Goal: Task Accomplishment & Management: Use online tool/utility

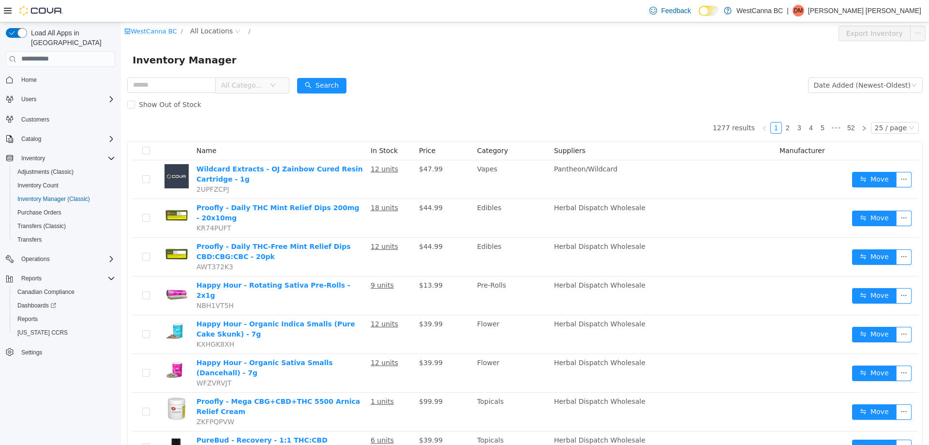
click at [257, 85] on span "All Categories" at bounding box center [243, 85] width 44 height 10
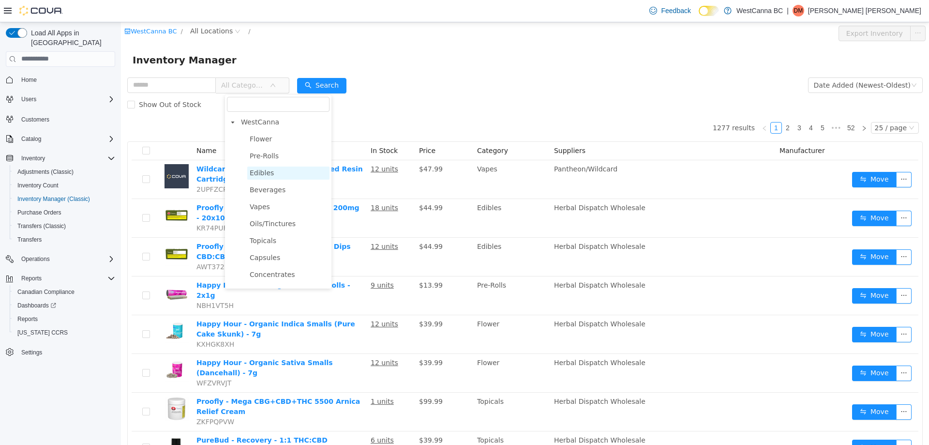
click at [279, 168] on span "Edibles" at bounding box center [288, 172] width 82 height 13
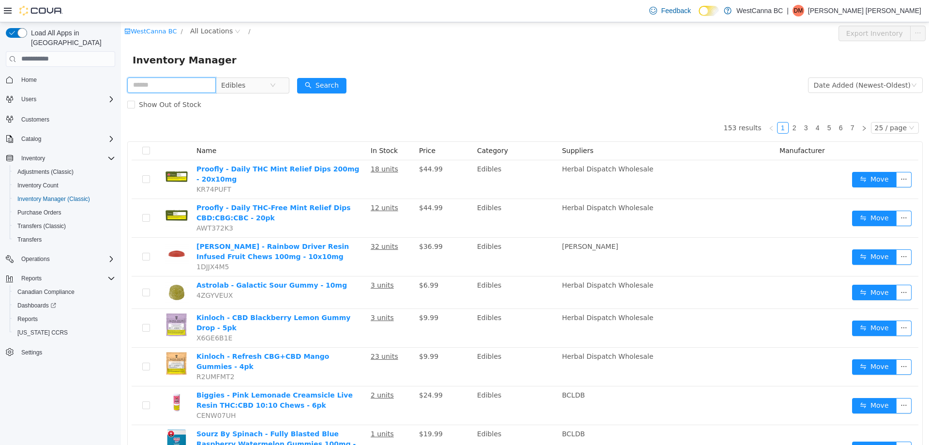
click at [182, 85] on input "text" at bounding box center [171, 84] width 89 height 15
type input "**********"
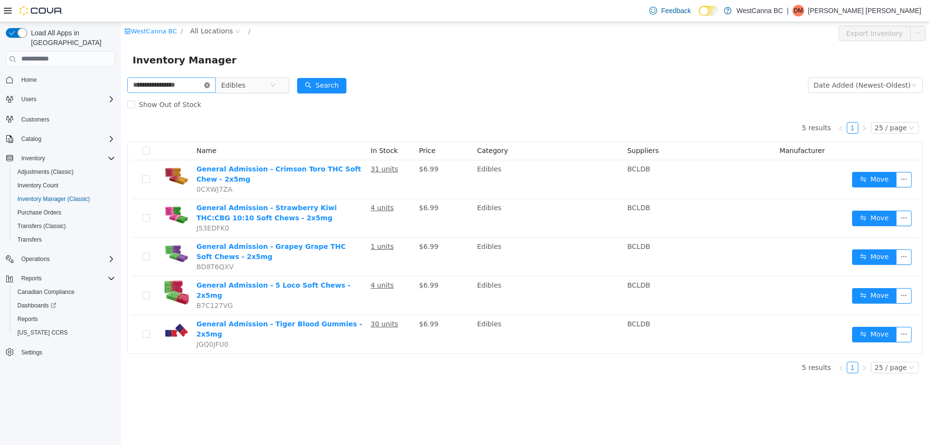
click at [210, 84] on icon "icon: close-circle" at bounding box center [207, 85] width 6 height 6
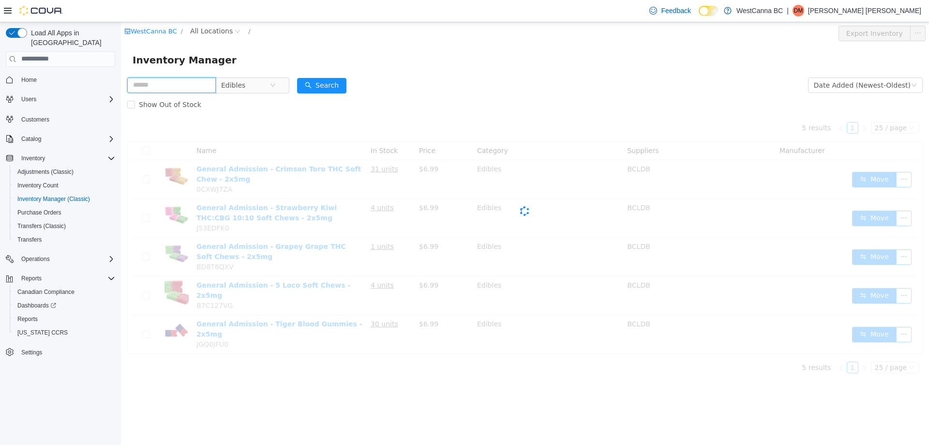
click at [200, 84] on input "text" at bounding box center [171, 84] width 89 height 15
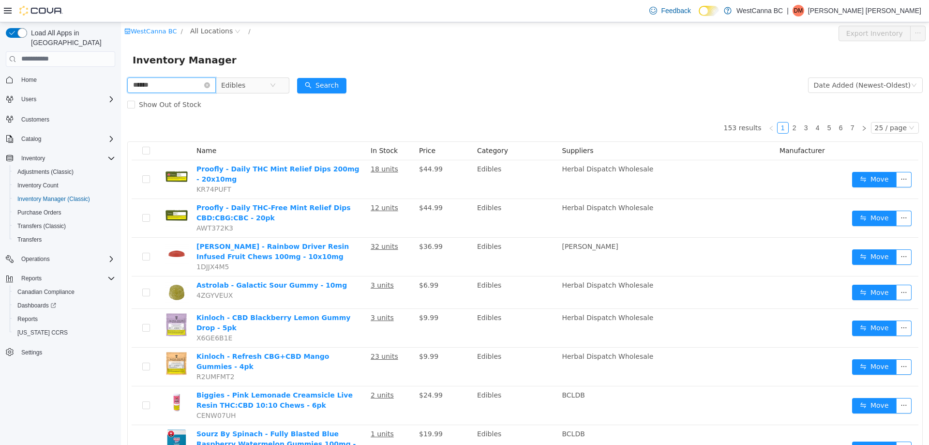
type input "******"
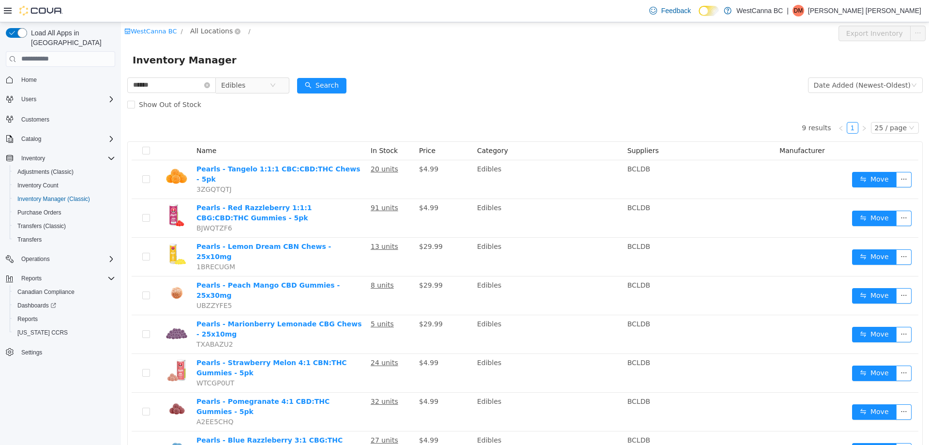
click at [206, 34] on span "All Locations" at bounding box center [211, 30] width 43 height 11
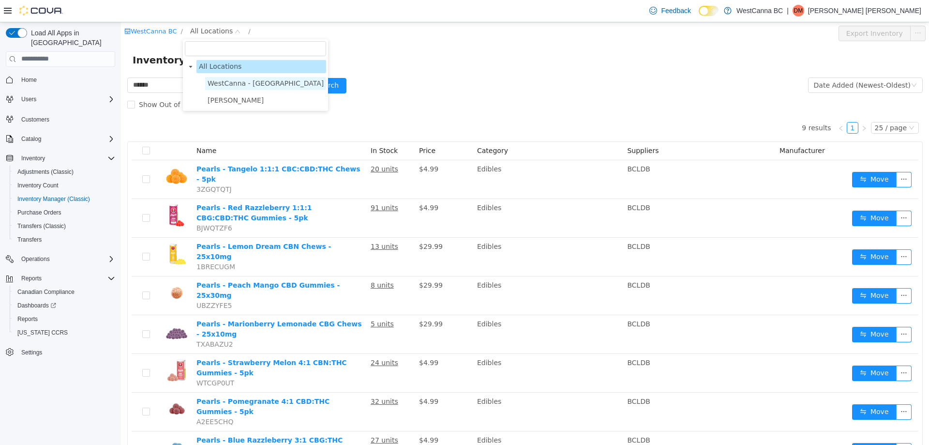
click at [220, 85] on span "WestCanna - [GEOGRAPHIC_DATA]" at bounding box center [266, 83] width 116 height 8
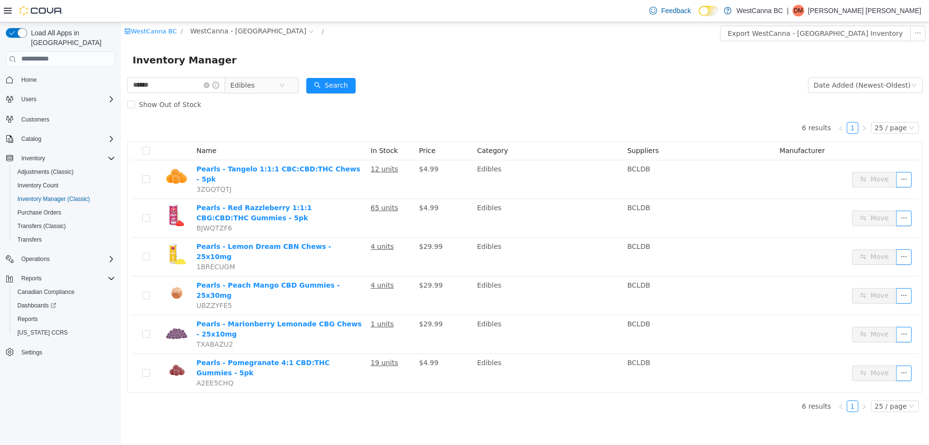
click at [452, 62] on div "Inventory Manager" at bounding box center [525, 59] width 785 height 15
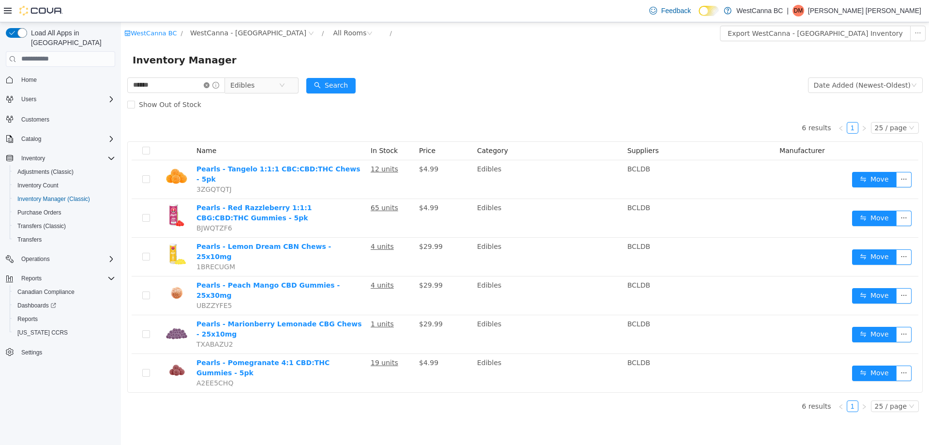
click at [209, 86] on icon "icon: close-circle" at bounding box center [207, 85] width 6 height 6
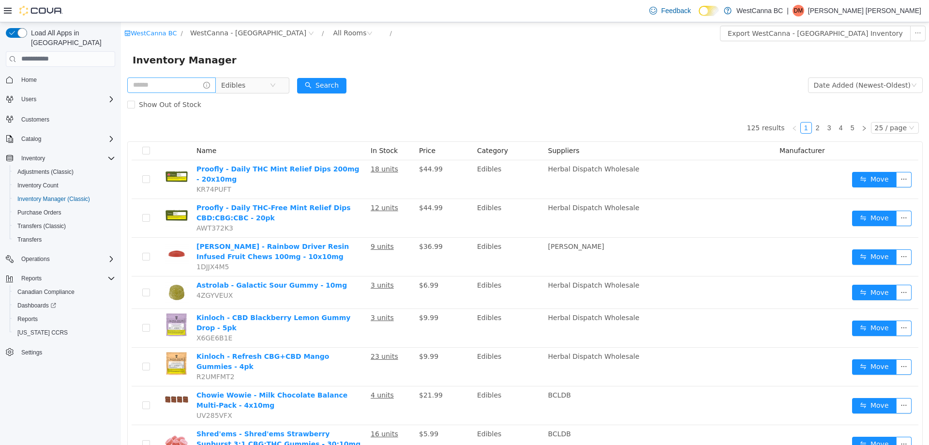
click at [195, 92] on span at bounding box center [171, 84] width 89 height 15
click at [192, 79] on input "text" at bounding box center [171, 84] width 89 height 15
type input "*"
type input "**********"
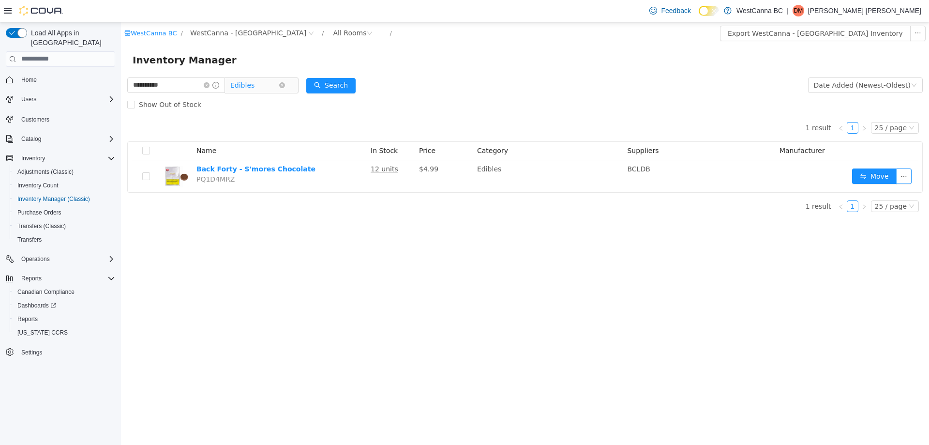
click at [291, 78] on span "Edibles" at bounding box center [257, 84] width 66 height 15
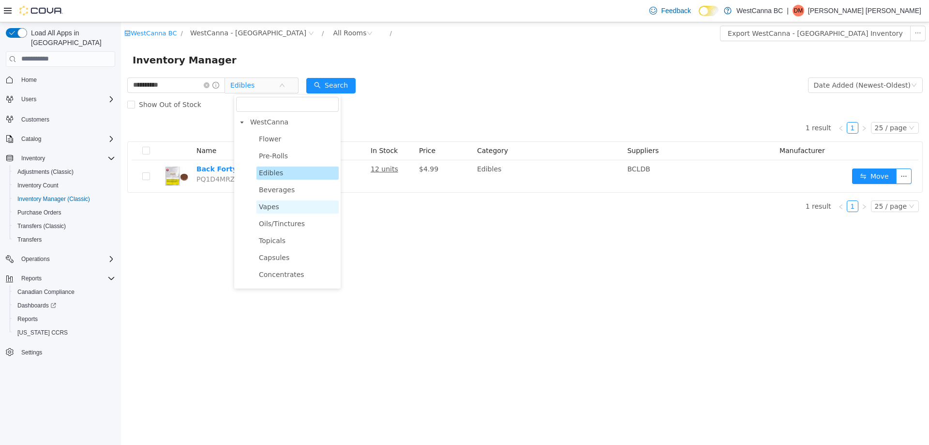
click at [304, 202] on span "Vapes" at bounding box center [297, 206] width 82 height 13
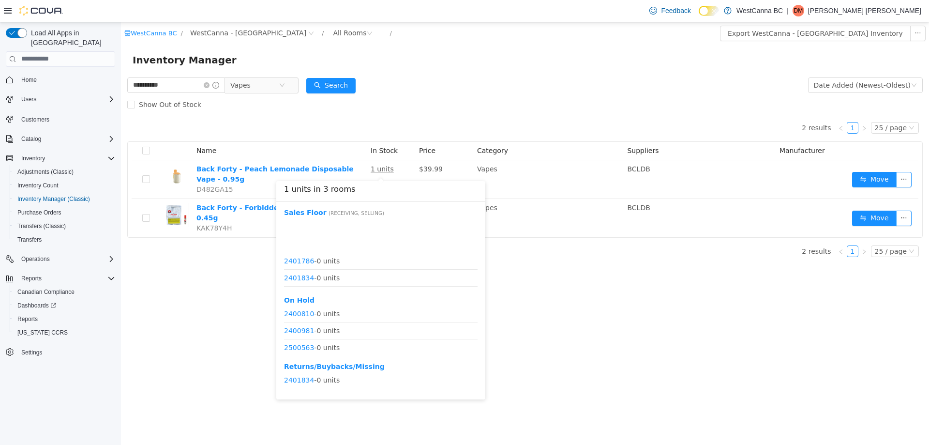
scroll to position [131, 0]
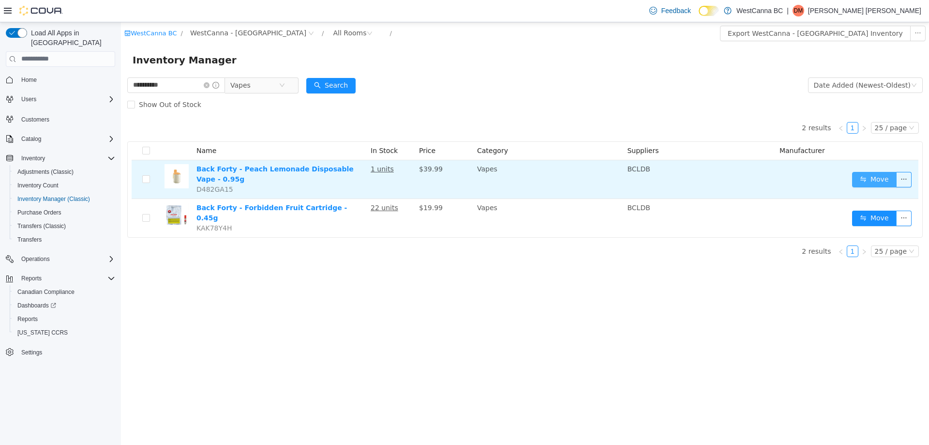
click at [861, 178] on button "Move" at bounding box center [874, 178] width 45 height 15
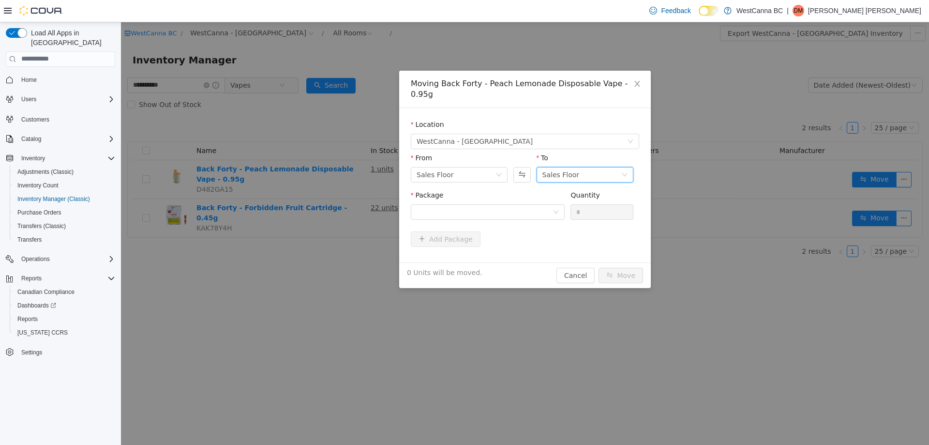
click at [573, 167] on div "Sales Floor" at bounding box center [560, 174] width 37 height 15
click at [566, 234] on li "Returns/Buybacks/Missing" at bounding box center [584, 229] width 97 height 15
click at [474, 204] on div at bounding box center [485, 211] width 136 height 15
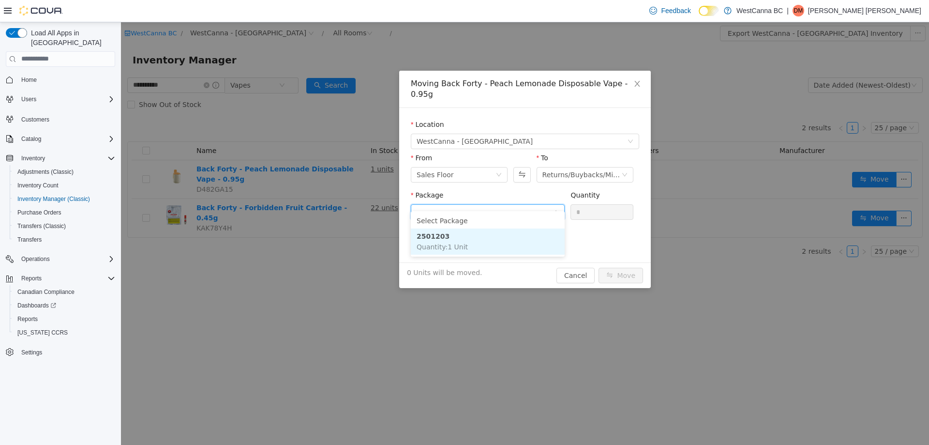
click at [491, 240] on li "2501203 Quantity : 1 Unit" at bounding box center [488, 241] width 154 height 26
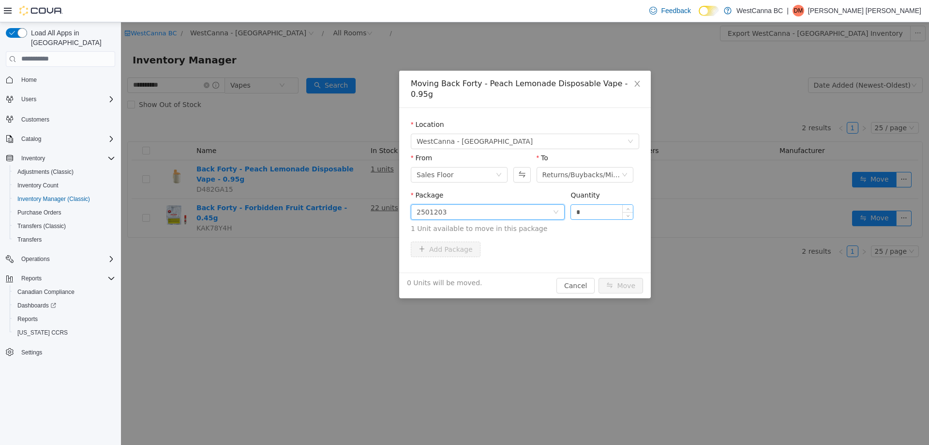
click at [600, 204] on input "*" at bounding box center [602, 211] width 62 height 15
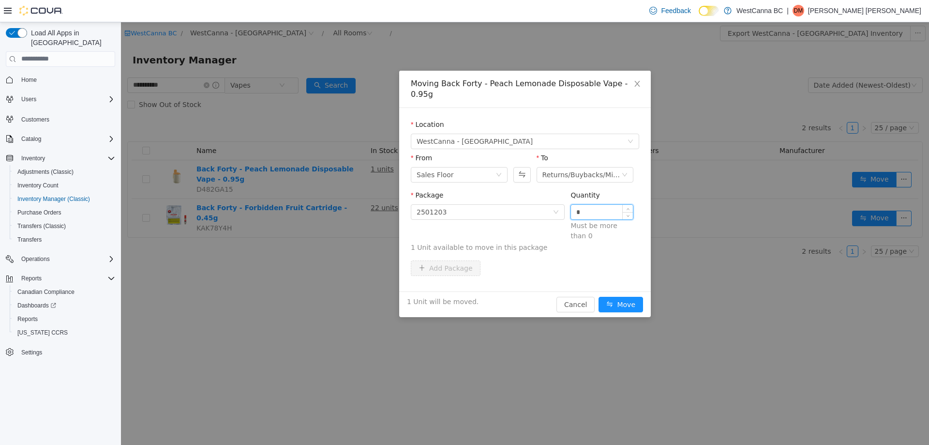
type input "*"
click at [598, 296] on button "Move" at bounding box center [620, 303] width 45 height 15
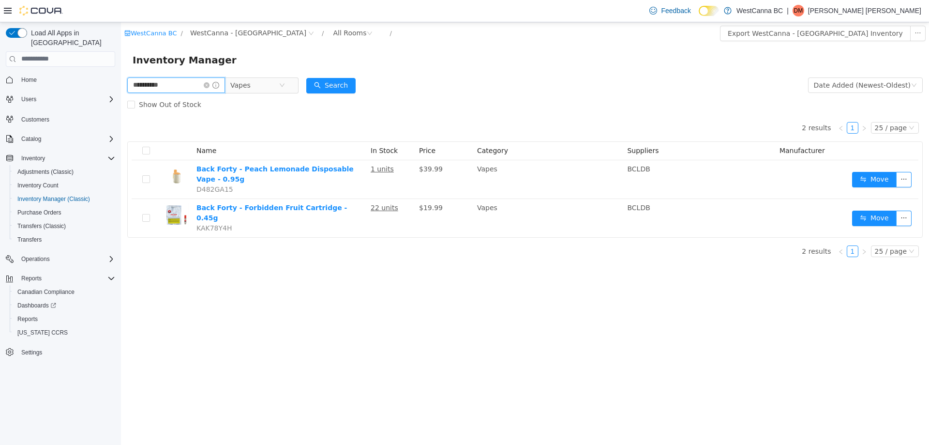
drag, startPoint x: 165, startPoint y: 87, endPoint x: 13, endPoint y: 97, distance: 152.8
click at [121, 97] on html "**********" at bounding box center [525, 233] width 808 height 422
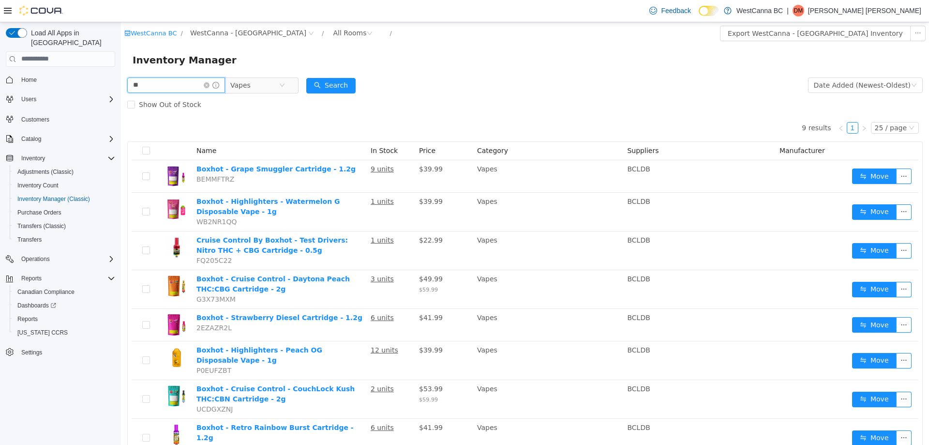
type input "*"
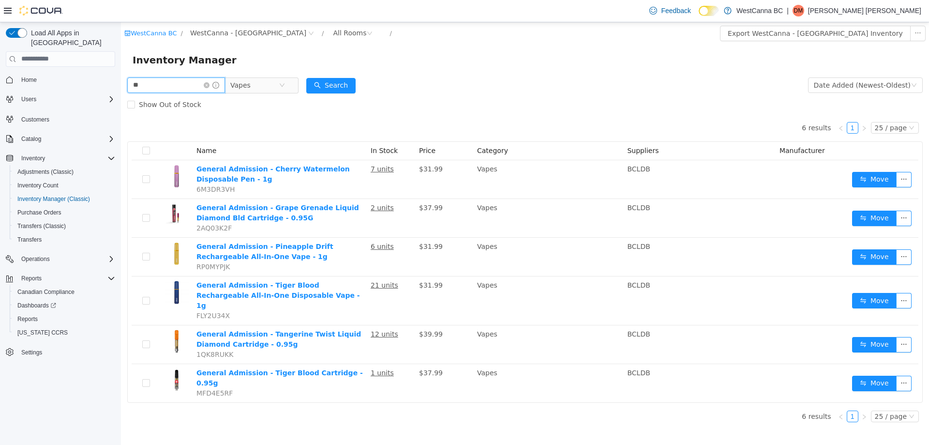
type input "*"
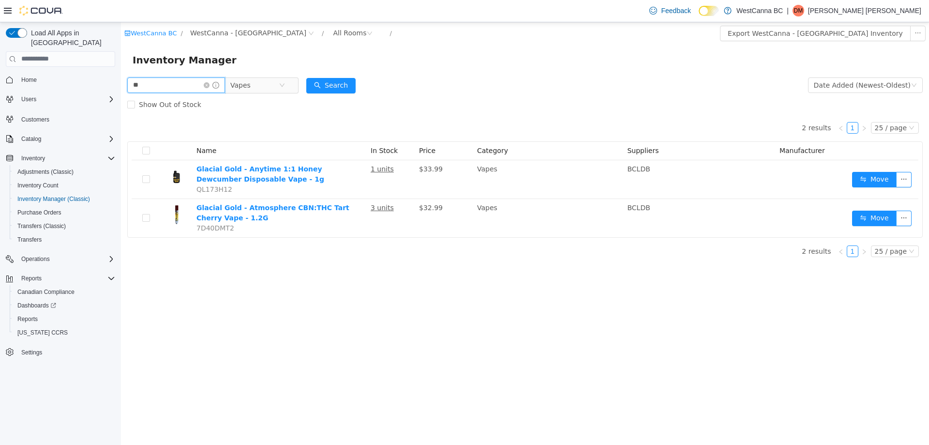
type input "*"
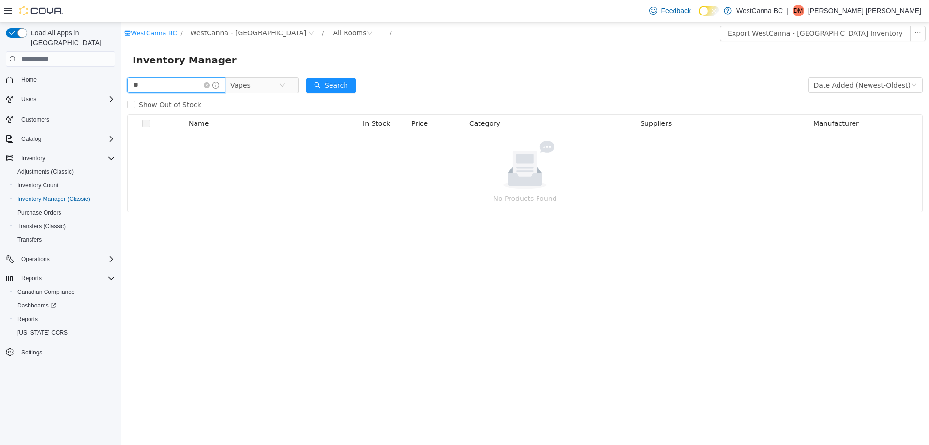
type input "*"
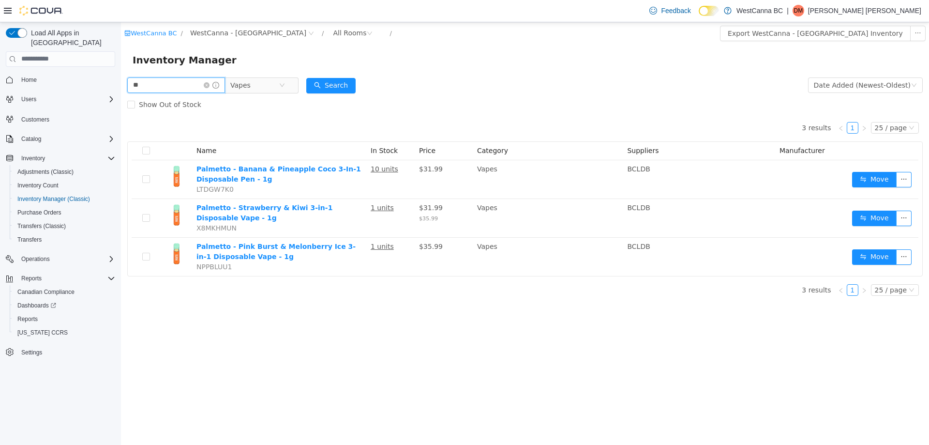
type input "*"
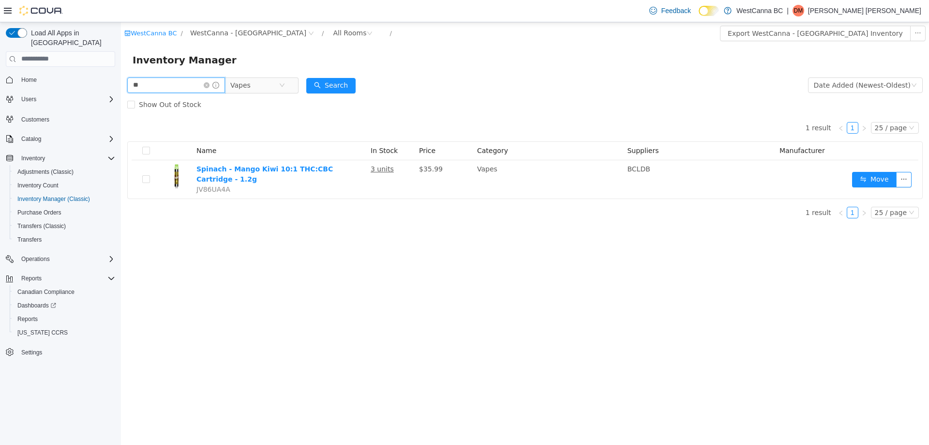
type input "*"
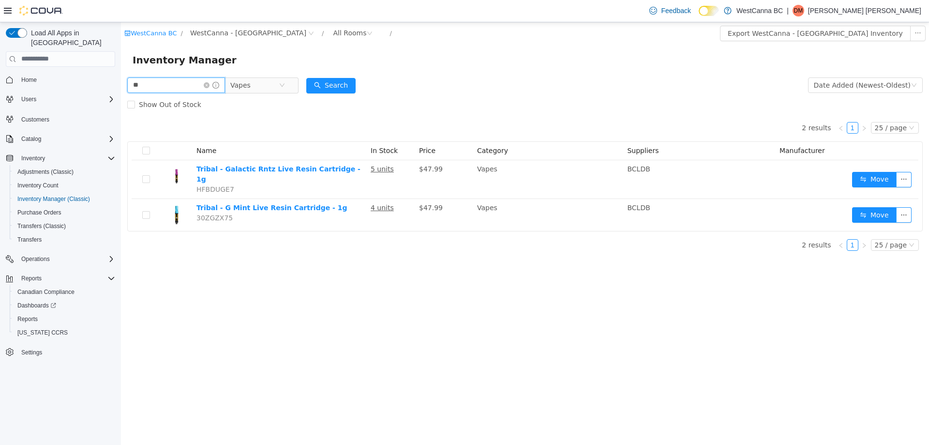
type input "*"
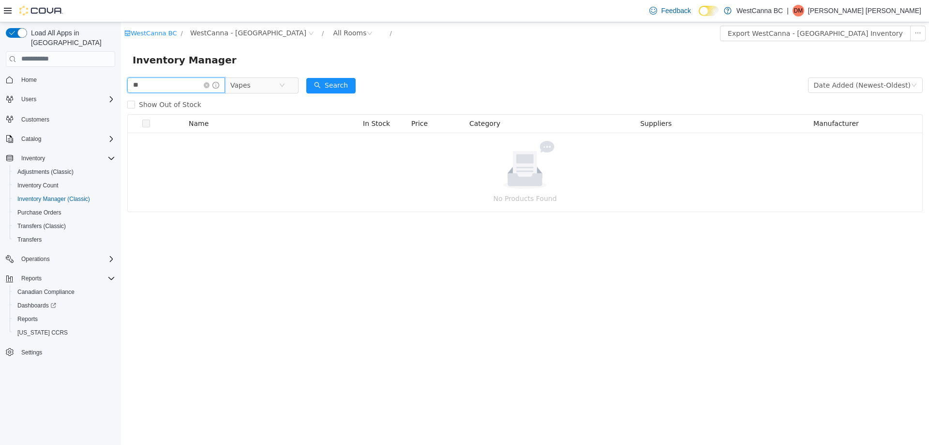
type input "*"
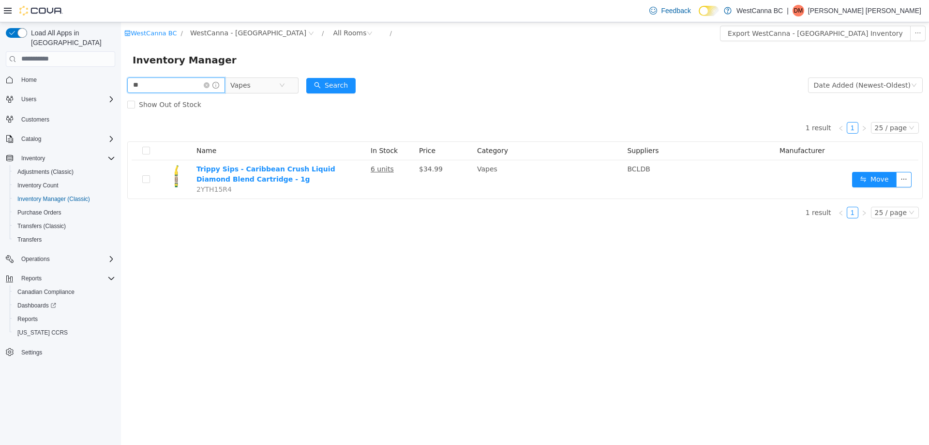
type input "*"
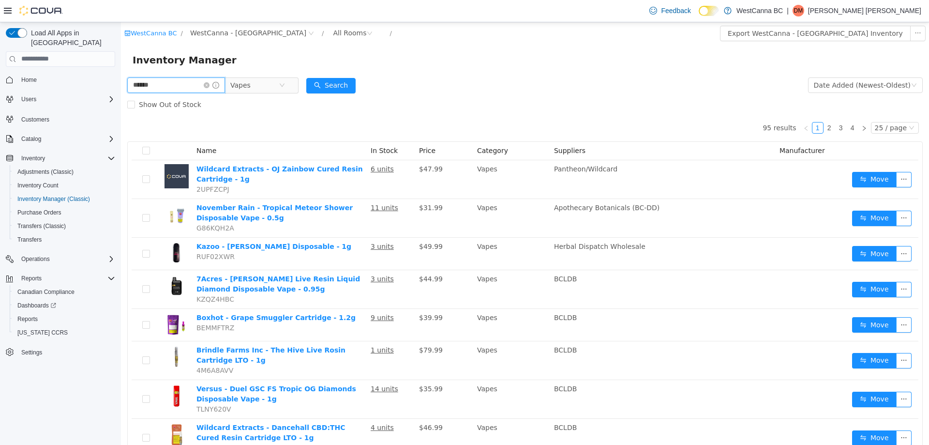
type input "******"
